Goal: Task Accomplishment & Management: Complete application form

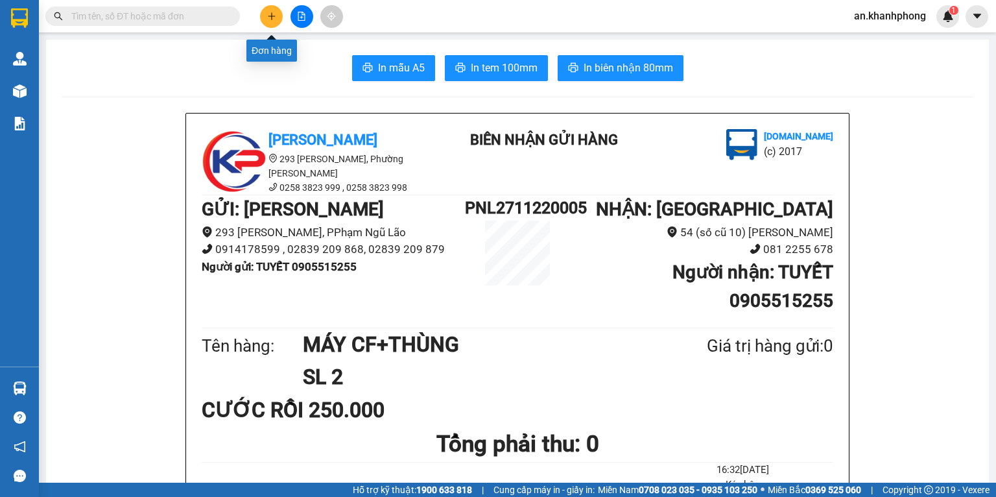
click at [264, 21] on button at bounding box center [271, 16] width 23 height 23
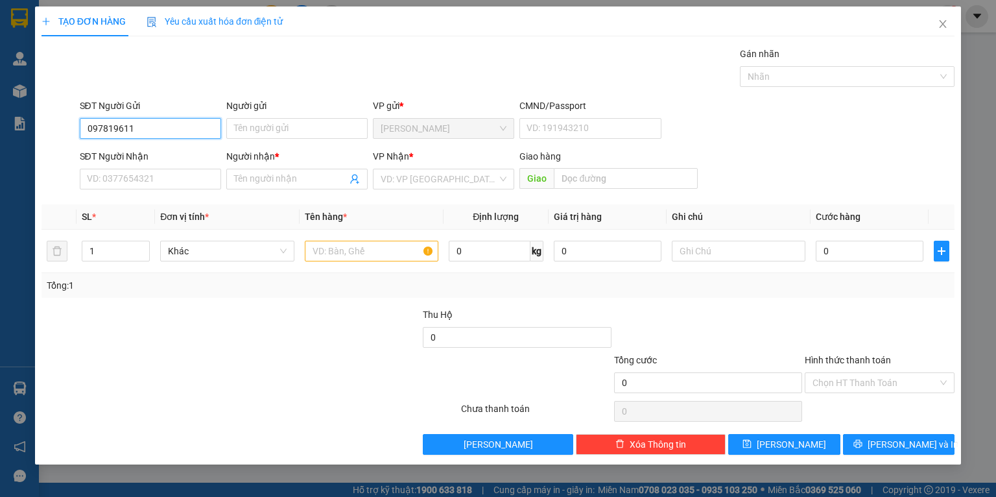
type input "0978196111"
click at [173, 156] on div "0978196111 - [GEOGRAPHIC_DATA]" at bounding box center [161, 154] width 146 height 14
type input "TRUNG MINH"
type input "0978196111"
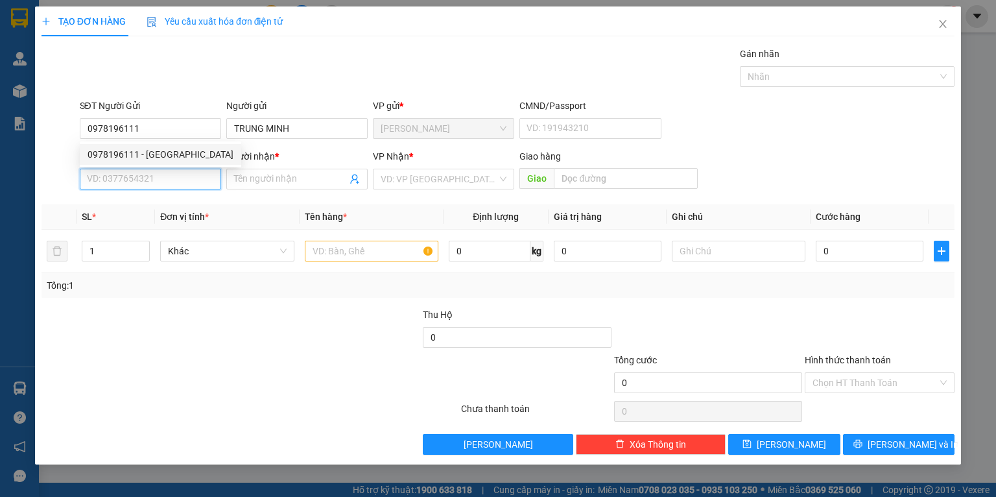
click at [178, 175] on input "SĐT Người Nhận" at bounding box center [150, 179] width 141 height 21
type input "0907264181"
click at [163, 200] on div "0907264181 - NGỌC" at bounding box center [151, 205] width 126 height 14
type input "NGỌC"
type input "0907264181"
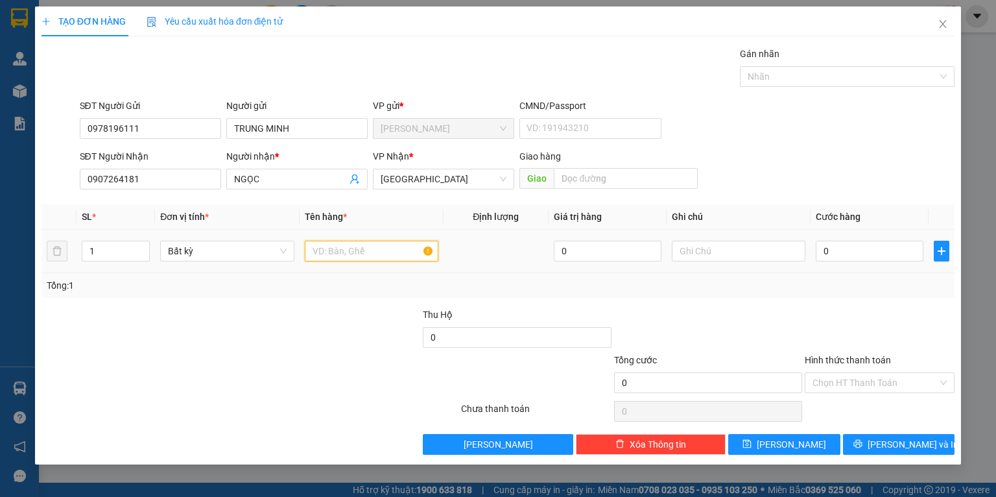
click at [346, 250] on input "text" at bounding box center [372, 251] width 134 height 21
type input "TG"
click at [866, 253] on input "0" at bounding box center [870, 251] width 108 height 21
type input "4"
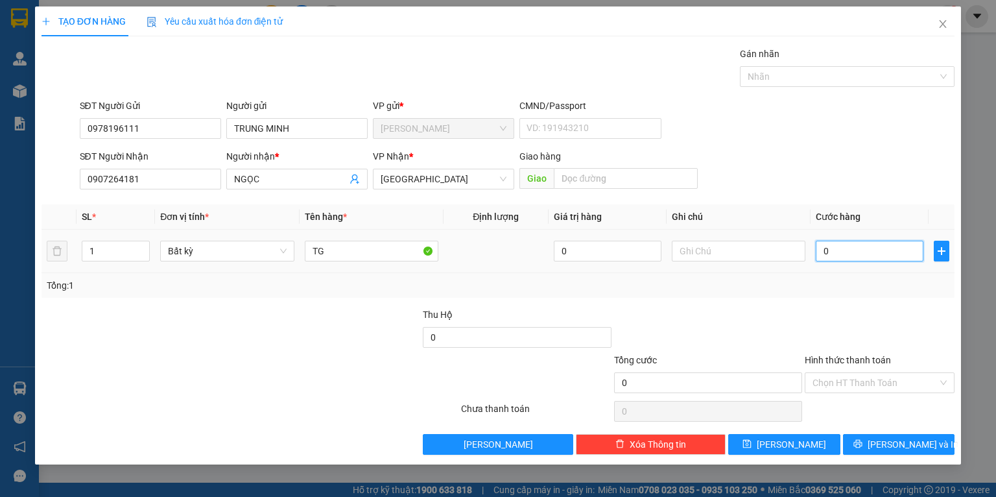
type input "4"
type input "40"
type input "40.000"
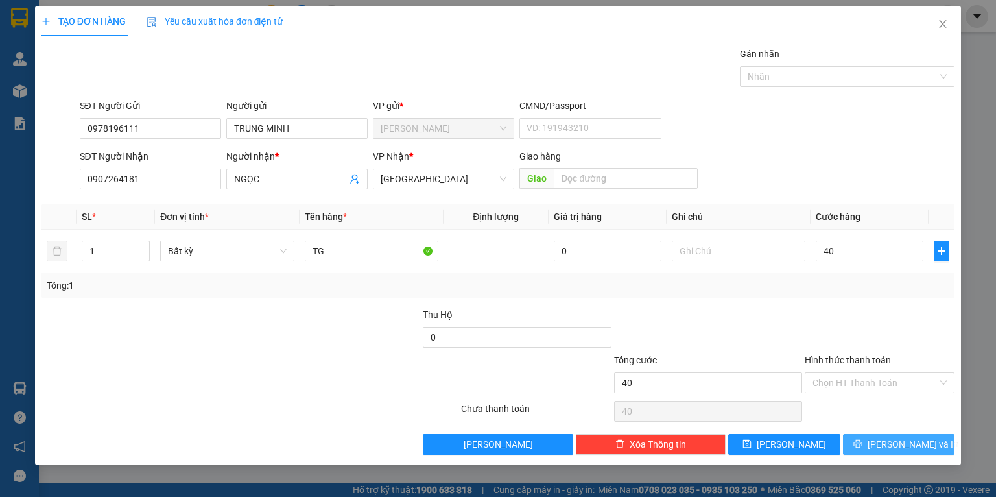
type input "40.000"
click at [903, 448] on span "[PERSON_NAME] và In" at bounding box center [913, 444] width 91 height 14
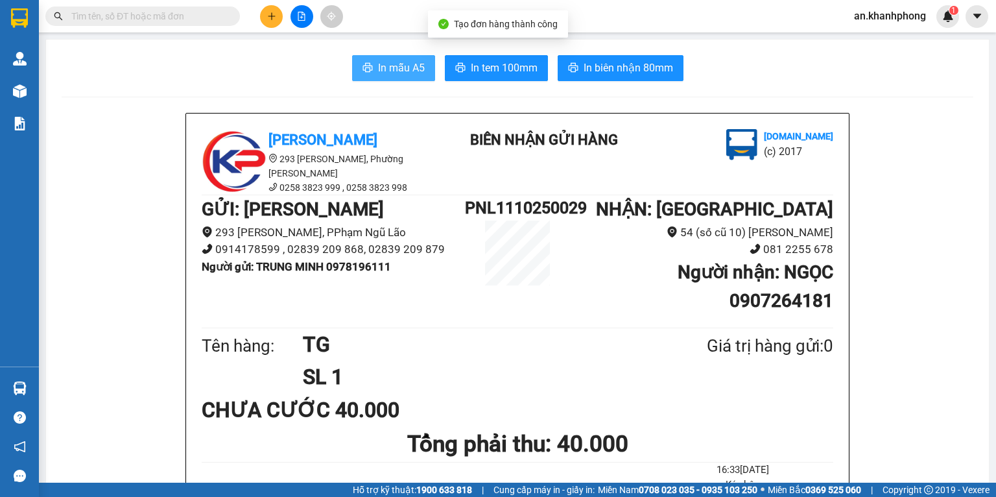
click at [363, 66] on icon "printer" at bounding box center [368, 67] width 10 height 10
click at [281, 16] on button at bounding box center [271, 16] width 23 height 23
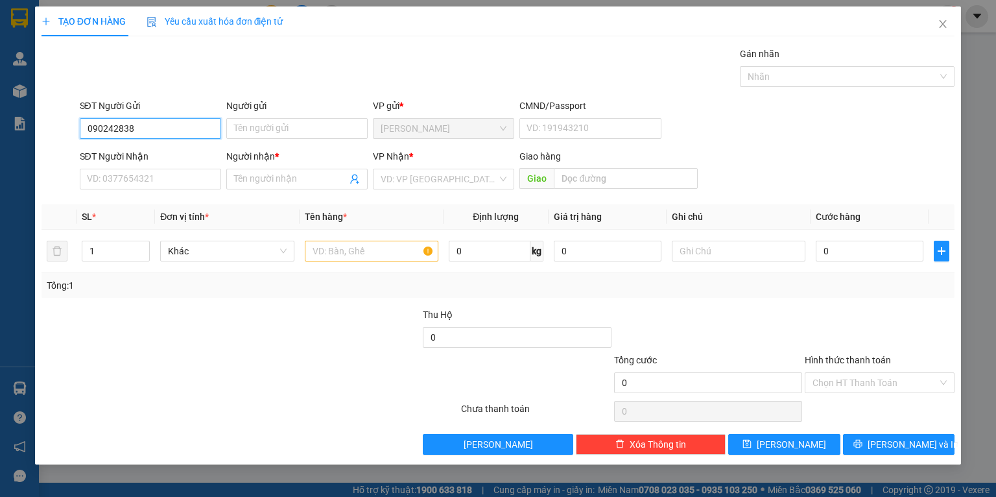
type input "0902428384"
click at [193, 153] on div "0902428384 - thực phẩm sh" at bounding box center [151, 154] width 126 height 14
type input "thực phẩm sh"
type input "0902428384"
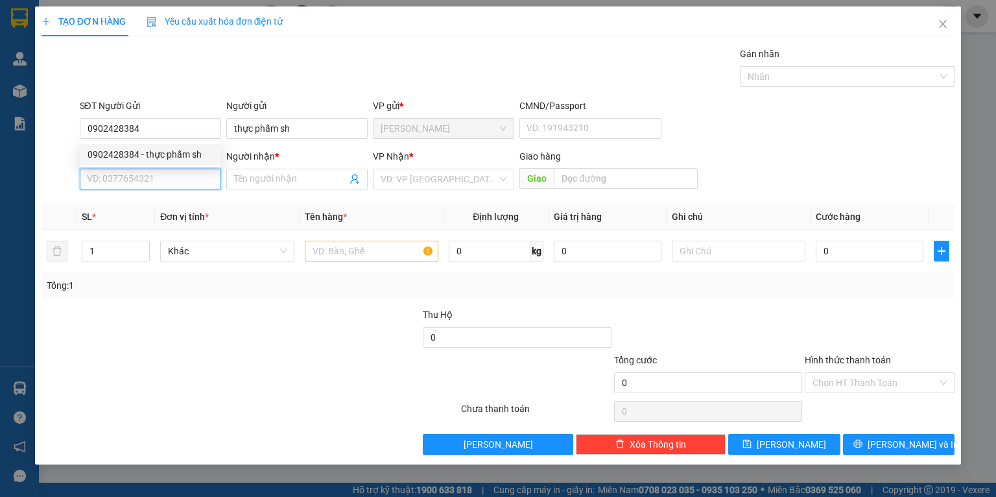
click at [179, 184] on input "SĐT Người Nhận" at bounding box center [150, 179] width 141 height 21
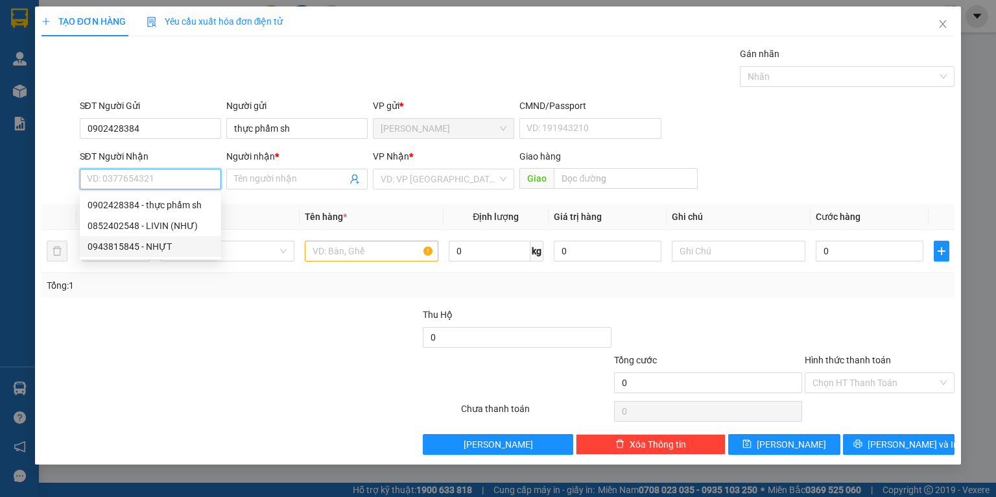
click at [162, 250] on div "0943815845 - NHỰT" at bounding box center [151, 246] width 126 height 14
type input "0943815845"
type input "NHỰT"
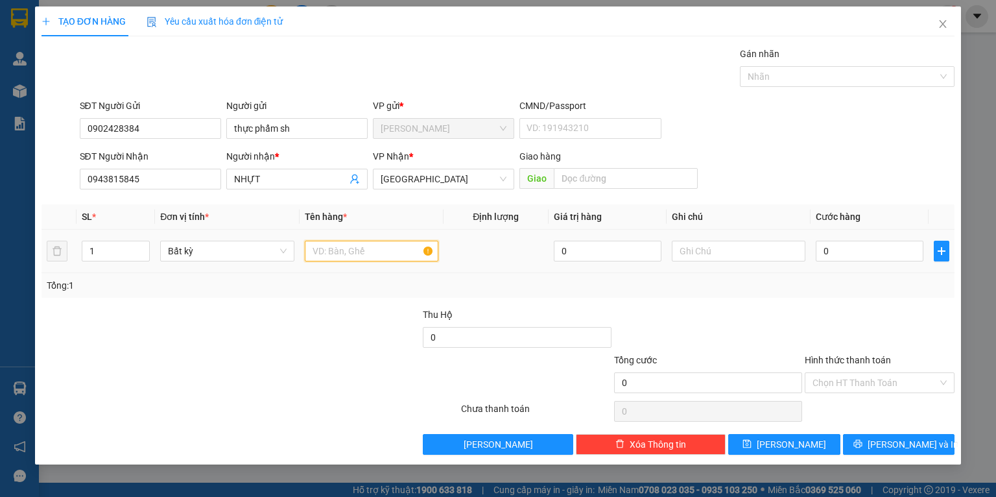
click at [362, 254] on input "text" at bounding box center [372, 251] width 134 height 21
type input "[GEOGRAPHIC_DATA]"
click at [859, 257] on input "0" at bounding box center [870, 251] width 108 height 21
type input "4"
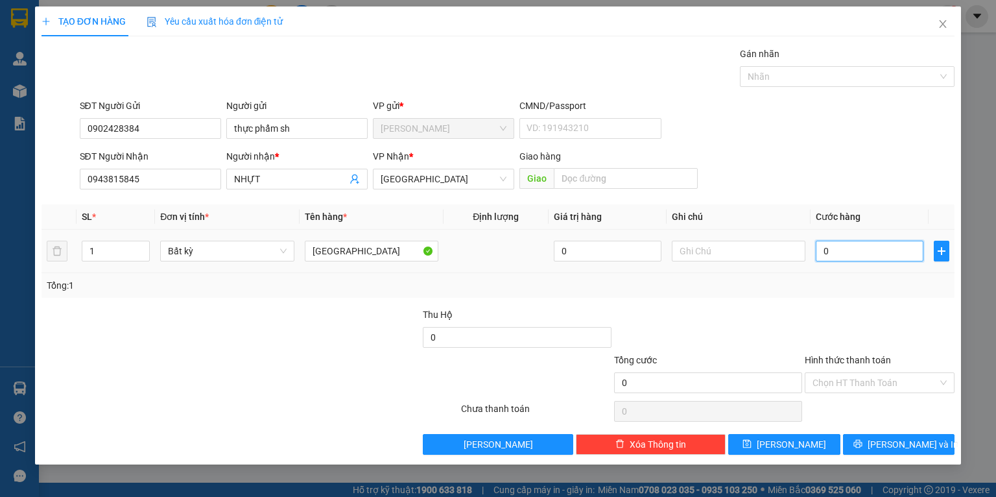
type input "4"
type input "40"
type input "40.000"
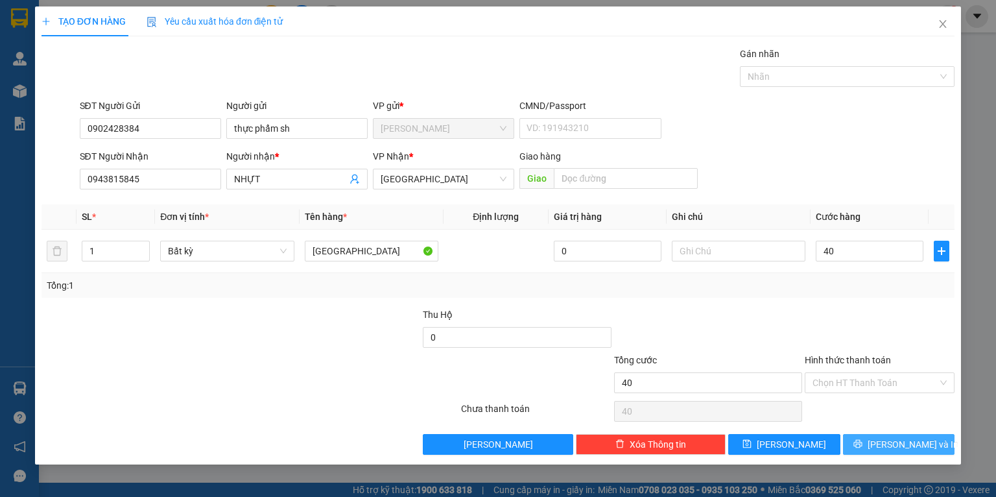
type input "40.000"
click at [900, 448] on span "[PERSON_NAME] và In" at bounding box center [913, 444] width 91 height 14
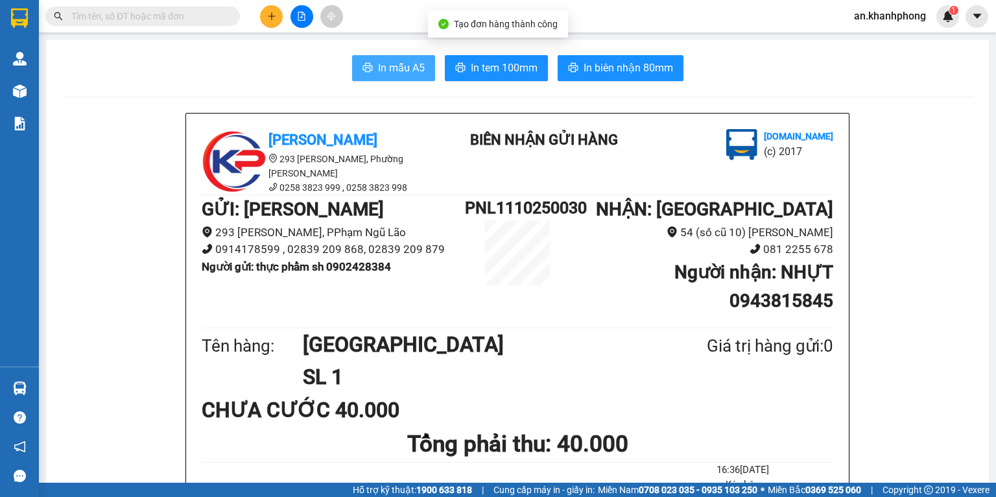
click at [396, 60] on span "In mẫu A5" at bounding box center [401, 68] width 47 height 16
click at [268, 12] on icon "plus" at bounding box center [271, 16] width 9 height 9
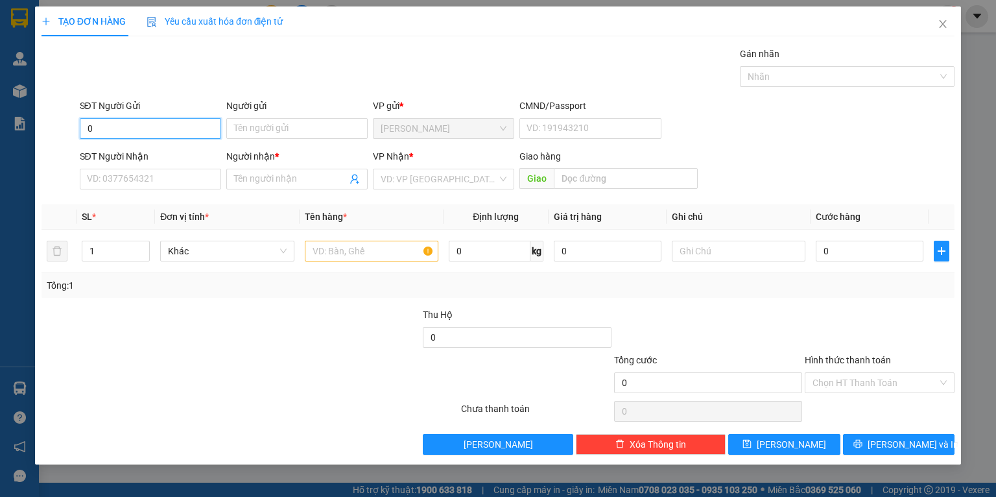
type input "0"
click at [175, 153] on div "0338715898 - DƯƠNG" at bounding box center [151, 154] width 126 height 14
type input "0338715898"
type input "DƯƠNG"
type input "0338715898"
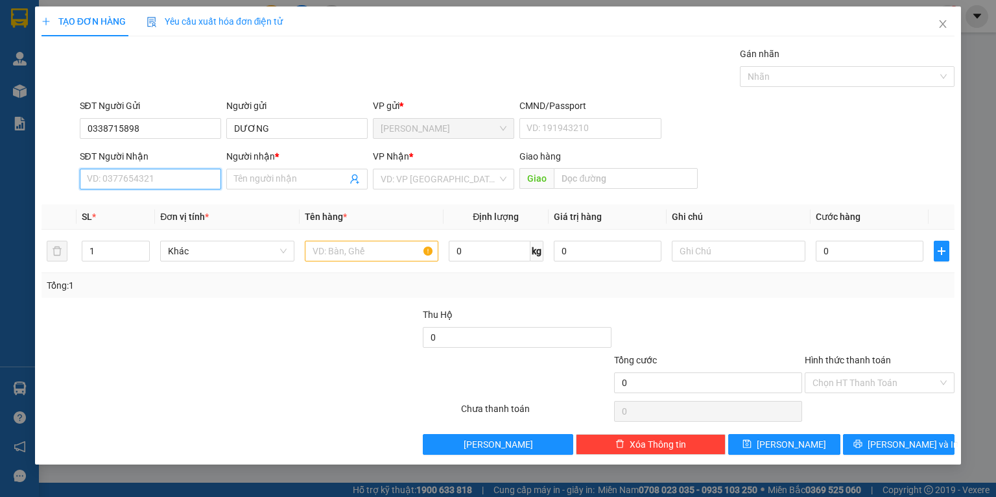
click at [169, 180] on input "SĐT Người Nhận" at bounding box center [150, 179] width 141 height 21
click at [146, 182] on input "2511" at bounding box center [150, 179] width 141 height 21
click at [145, 182] on input "2511" at bounding box center [150, 179] width 141 height 21
type input "0397372511"
click at [276, 183] on input "Người nhận *" at bounding box center [290, 179] width 113 height 14
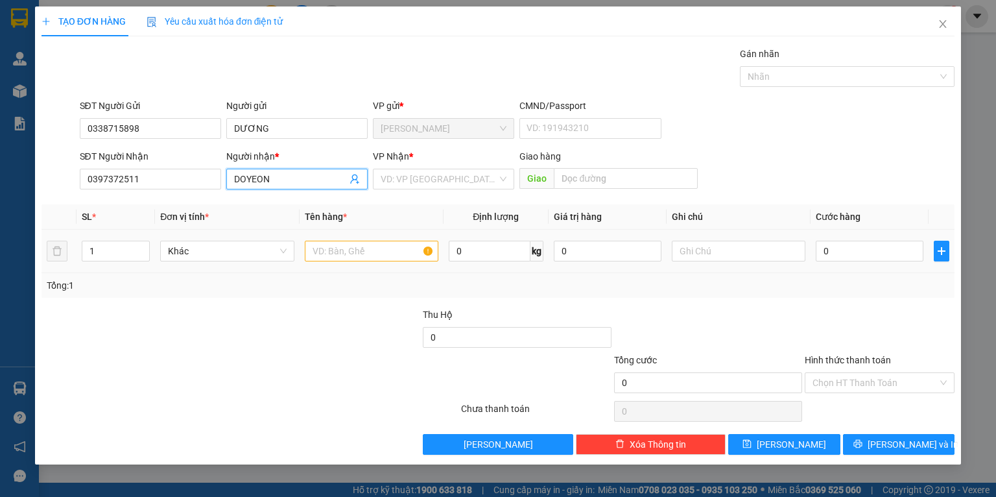
type input "DOYEON"
click at [363, 255] on input "text" at bounding box center [372, 251] width 134 height 21
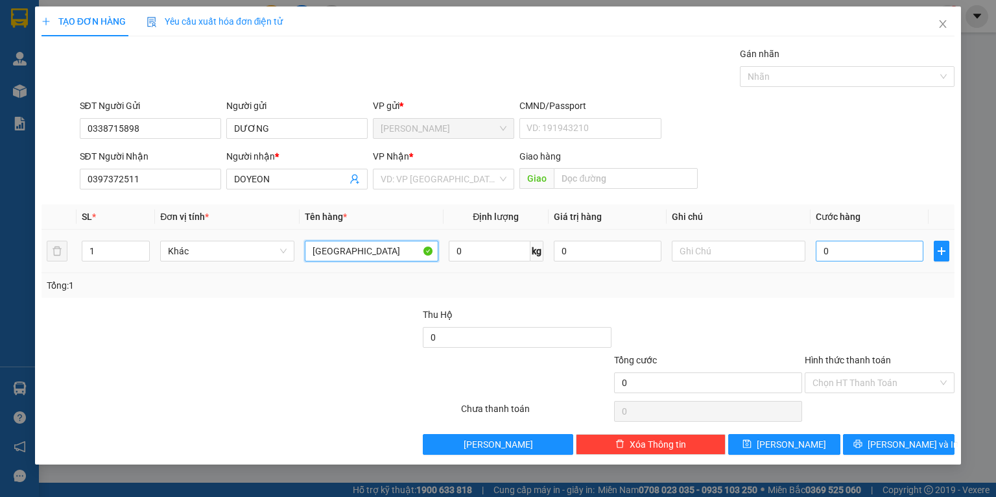
type input "[GEOGRAPHIC_DATA]"
click at [857, 241] on input "0" at bounding box center [870, 251] width 108 height 21
type input "9"
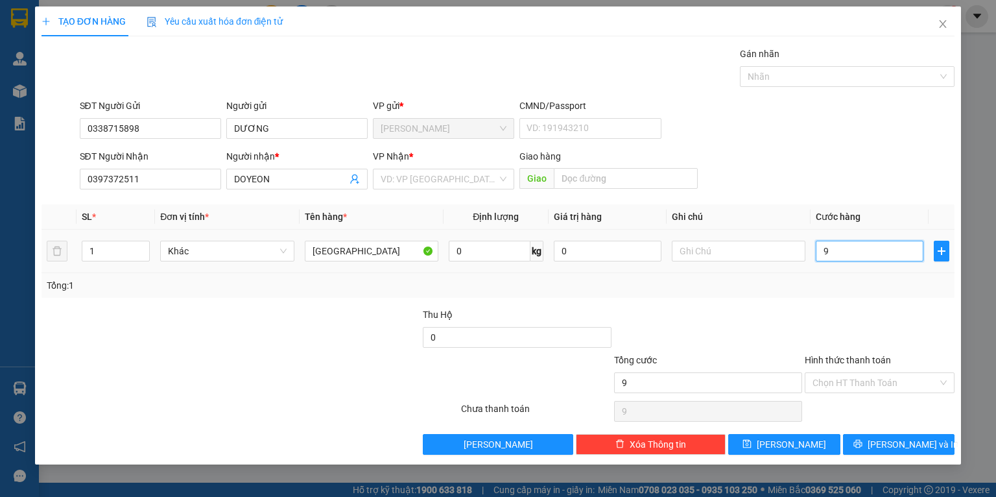
type input "90"
click at [865, 385] on input "Hình thức thanh toán" at bounding box center [875, 382] width 125 height 19
type input "90.000"
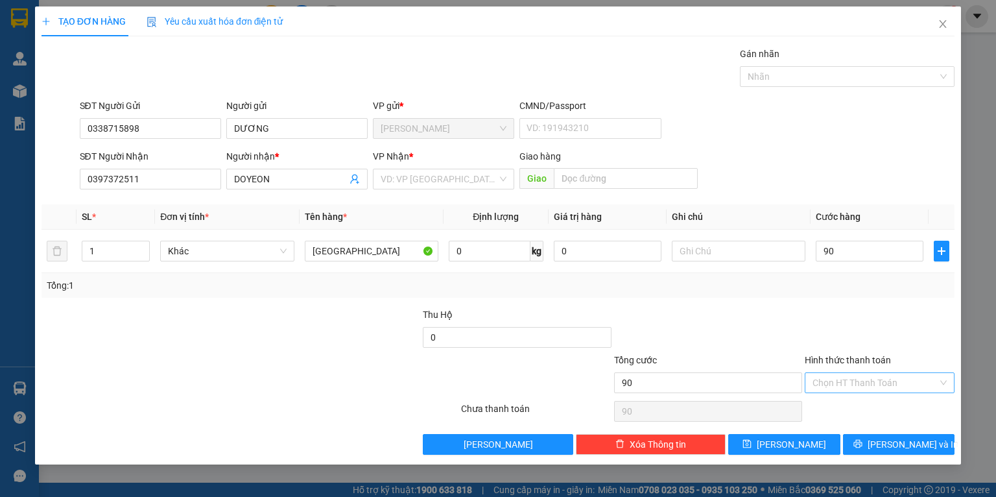
type input "90.000"
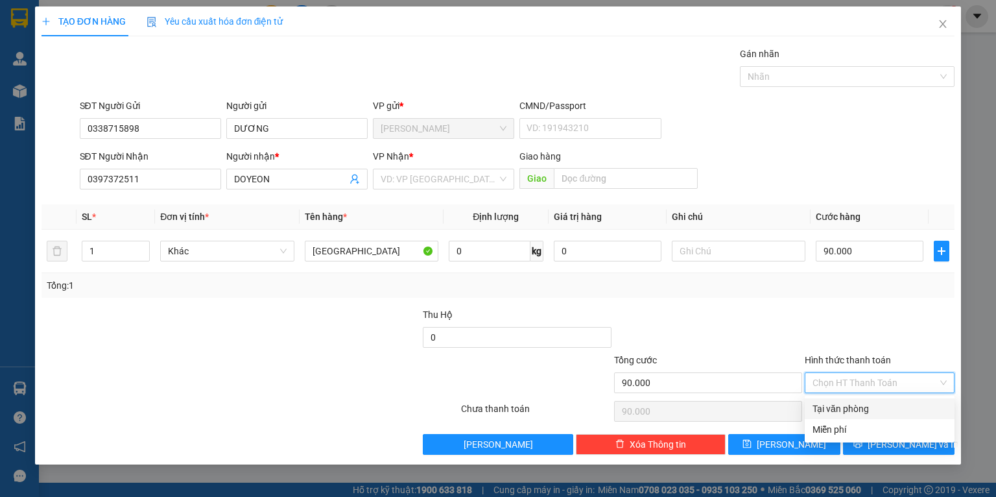
click at [849, 405] on div "Tại văn phòng" at bounding box center [880, 408] width 134 height 14
type input "0"
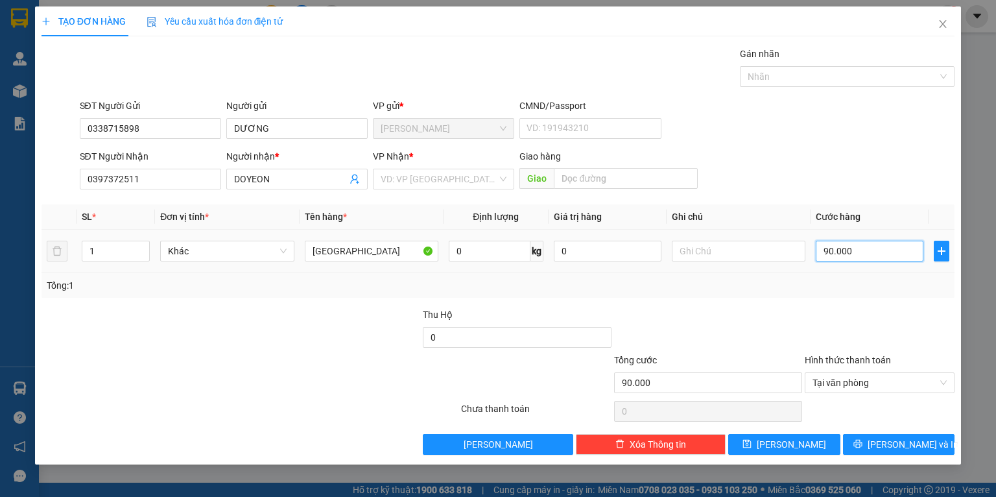
click at [874, 248] on input "90.000" at bounding box center [870, 251] width 108 height 21
type input "7"
type input "70"
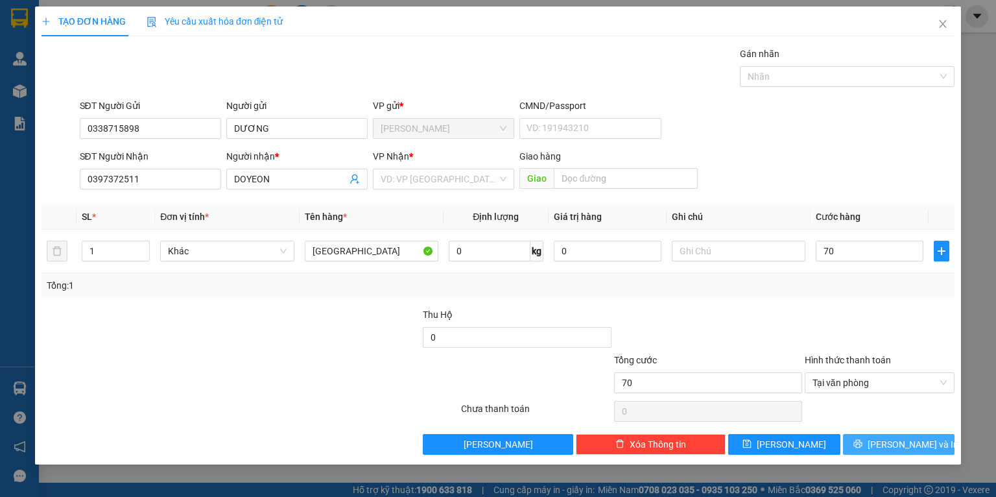
type input "70.000"
click at [870, 449] on button "[PERSON_NAME] và In" at bounding box center [899, 444] width 112 height 21
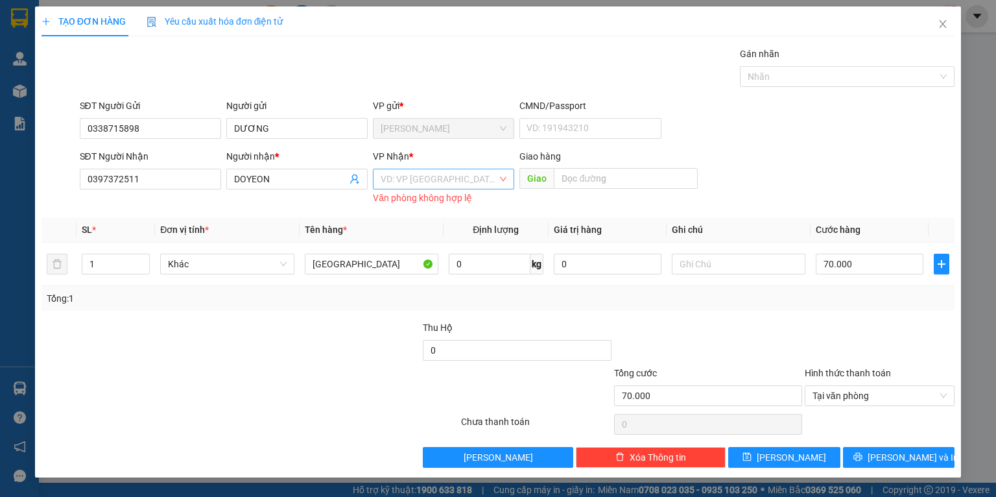
click at [421, 174] on input "search" at bounding box center [439, 178] width 117 height 19
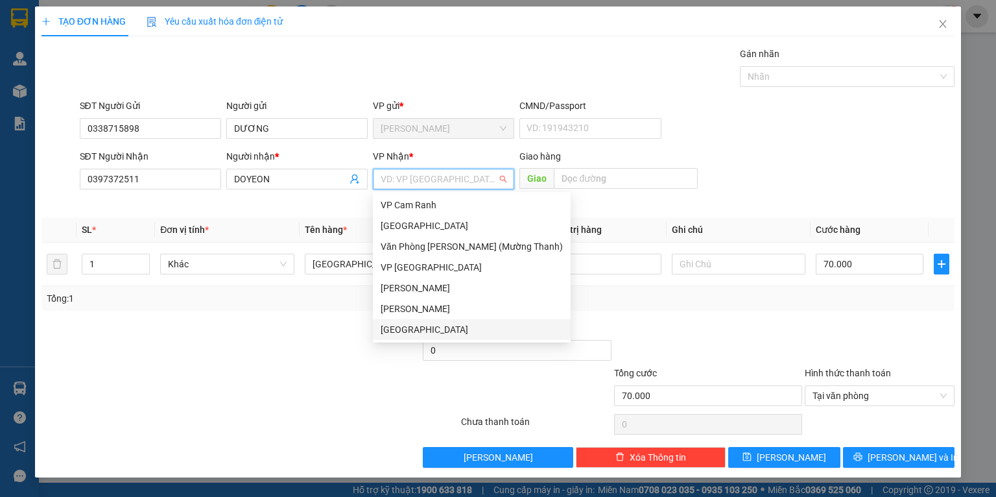
click at [426, 331] on div "[GEOGRAPHIC_DATA]" at bounding box center [472, 329] width 182 height 14
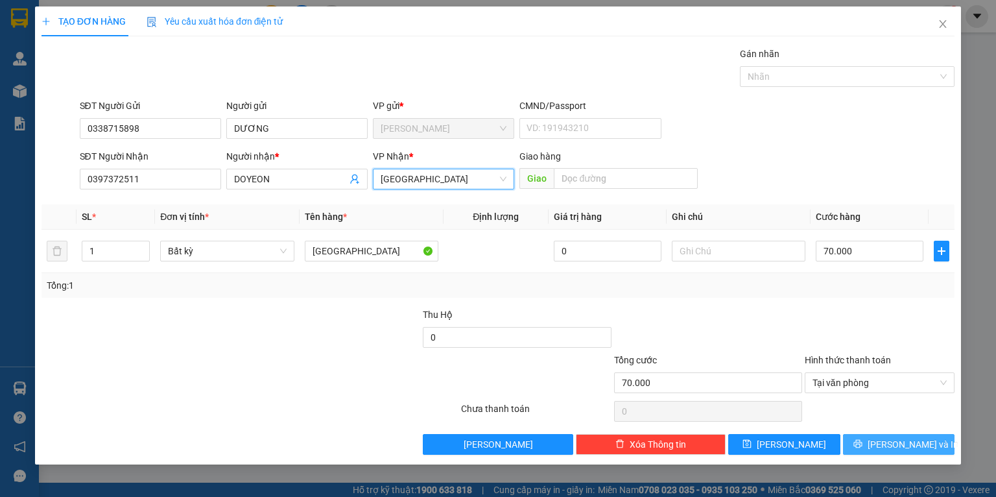
click at [911, 444] on span "[PERSON_NAME] và In" at bounding box center [913, 444] width 91 height 14
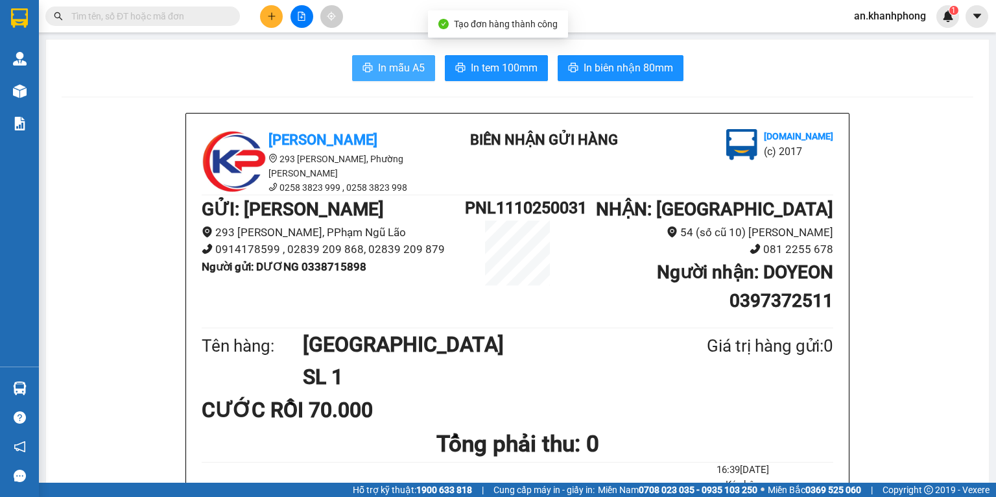
click at [388, 71] on span "In mẫu A5" at bounding box center [401, 68] width 47 height 16
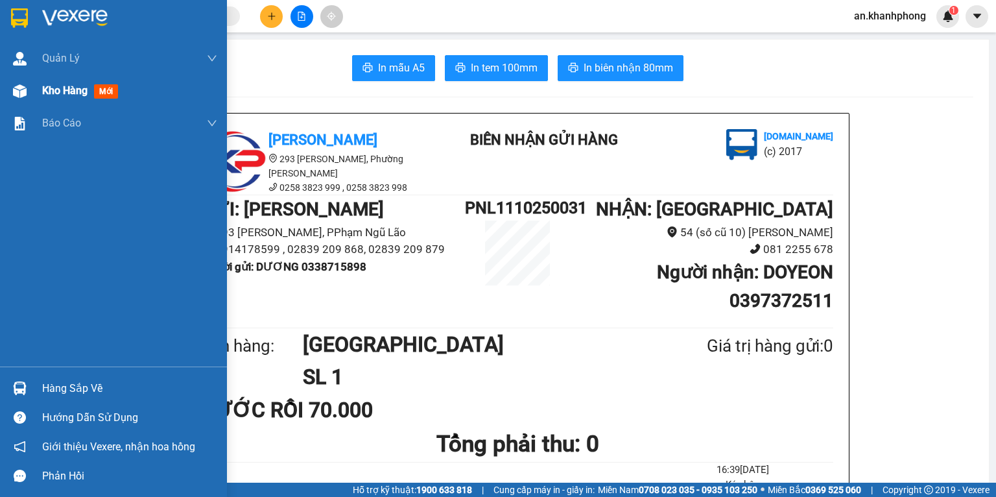
click at [56, 93] on span "Kho hàng" at bounding box center [64, 90] width 45 height 12
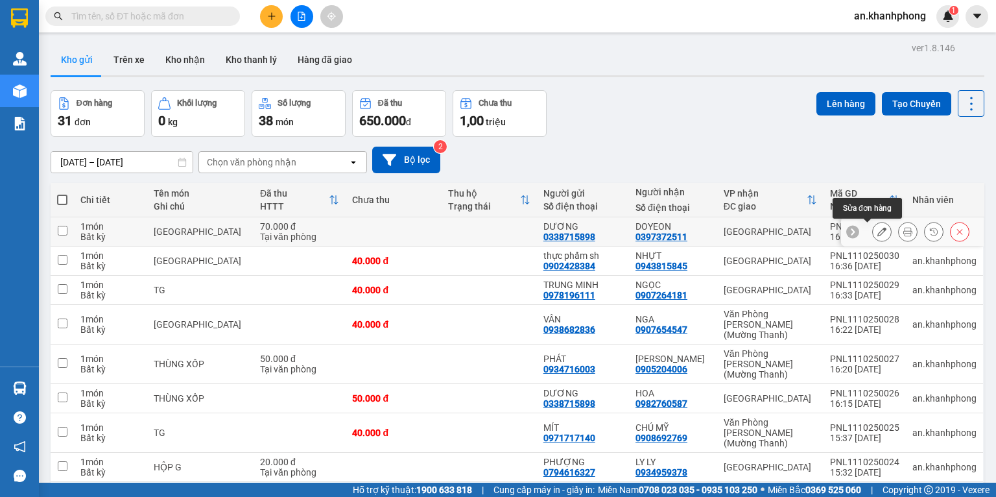
click at [878, 234] on icon at bounding box center [882, 231] width 9 height 9
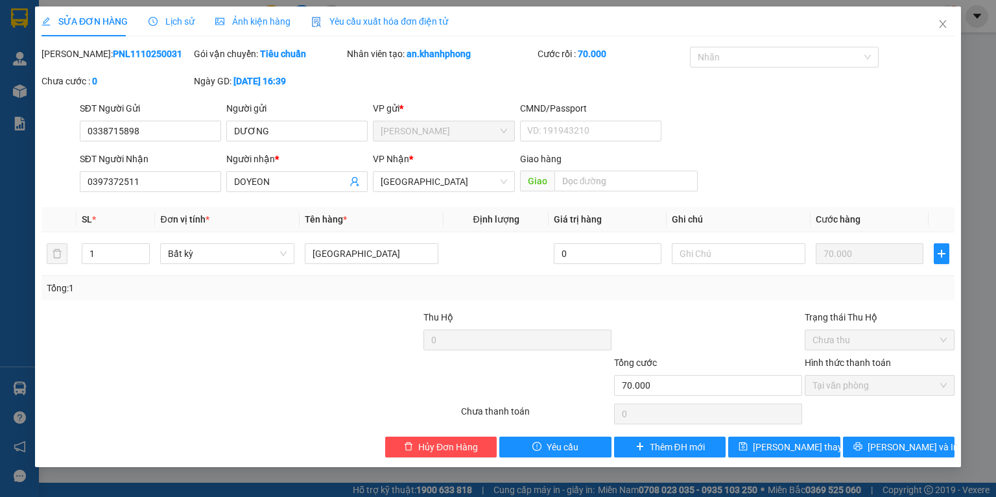
type input "0338715898"
type input "DƯƠNG"
type input "0397372511"
type input "DOYEON"
type input "70.000"
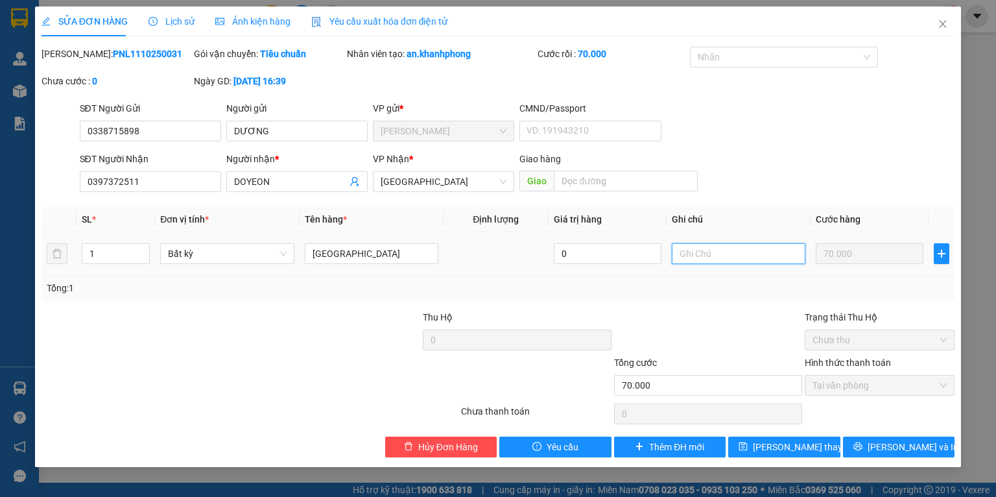
click at [737, 261] on input "text" at bounding box center [739, 253] width 134 height 21
type input "GTN ĐÃ CƯỚC"
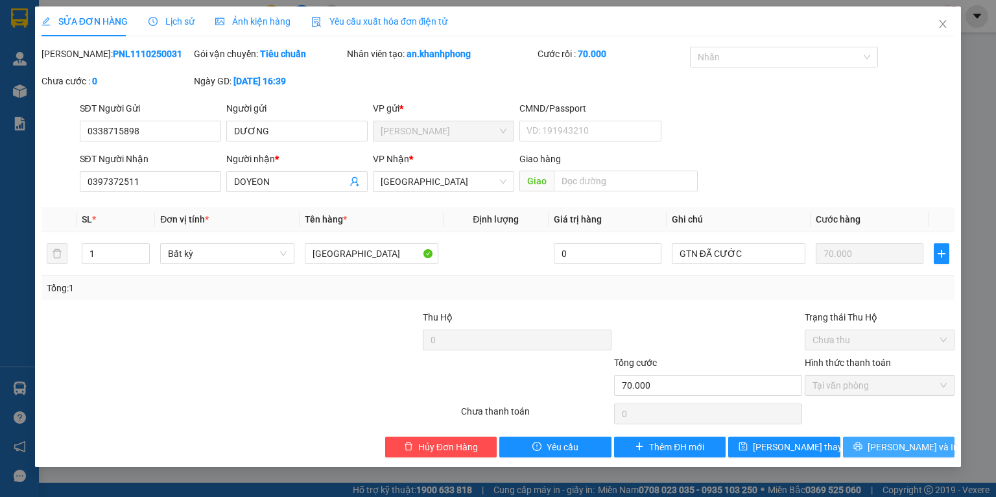
click at [896, 448] on span "[PERSON_NAME] và In" at bounding box center [913, 447] width 91 height 14
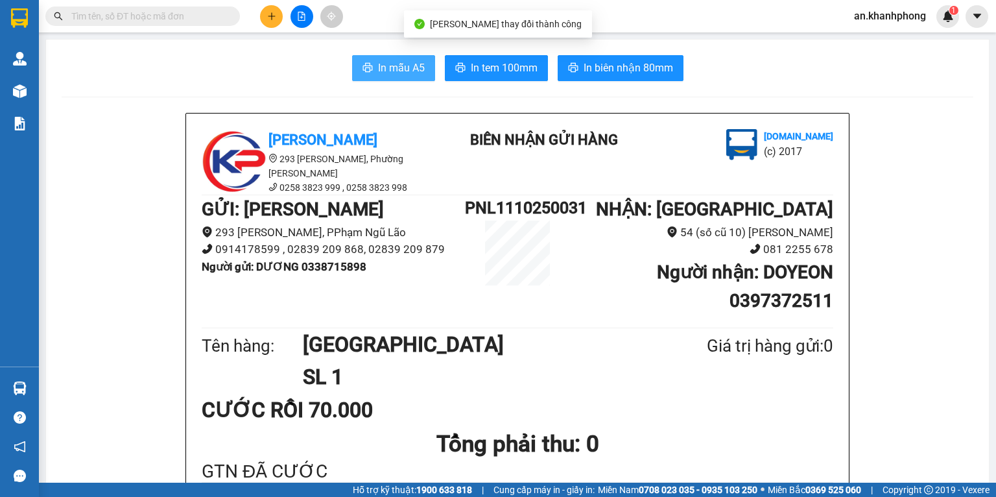
click at [390, 69] on span "In mẫu A5" at bounding box center [401, 68] width 47 height 16
